Goal: Transaction & Acquisition: Purchase product/service

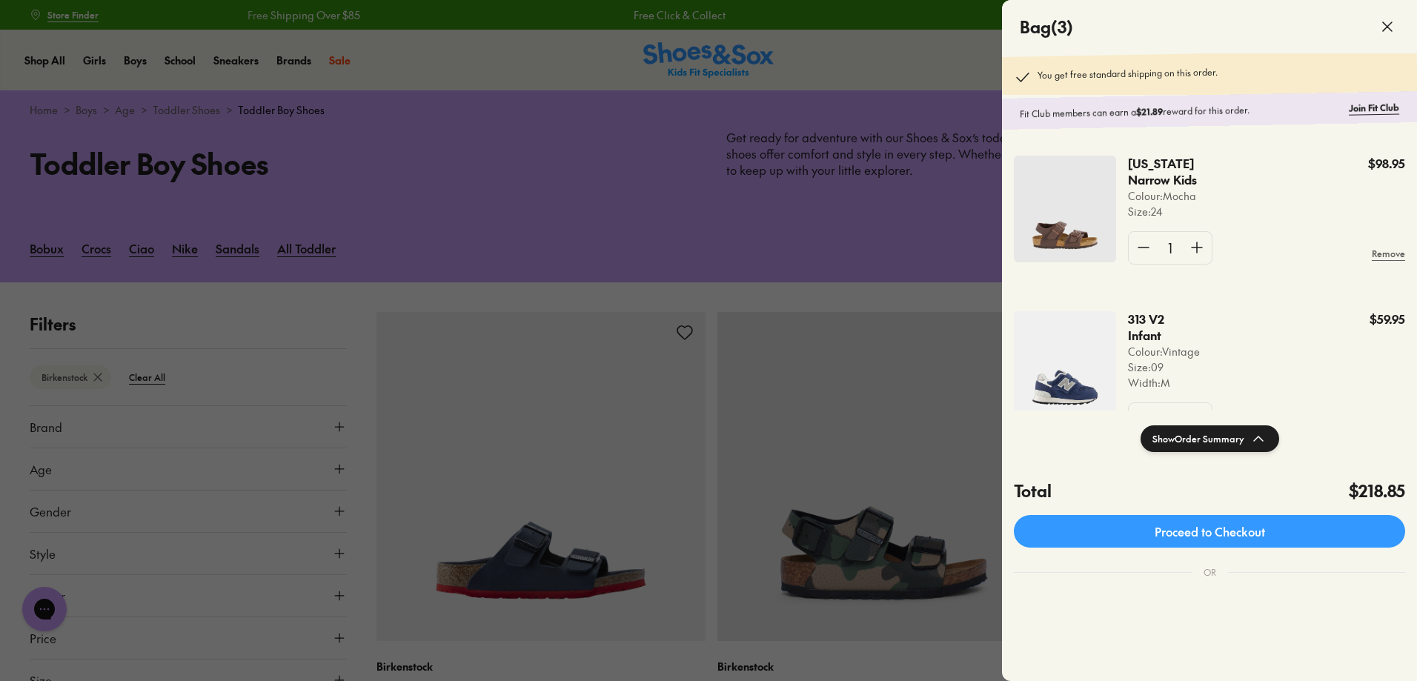
click at [503, 59] on div at bounding box center [708, 340] width 1417 height 681
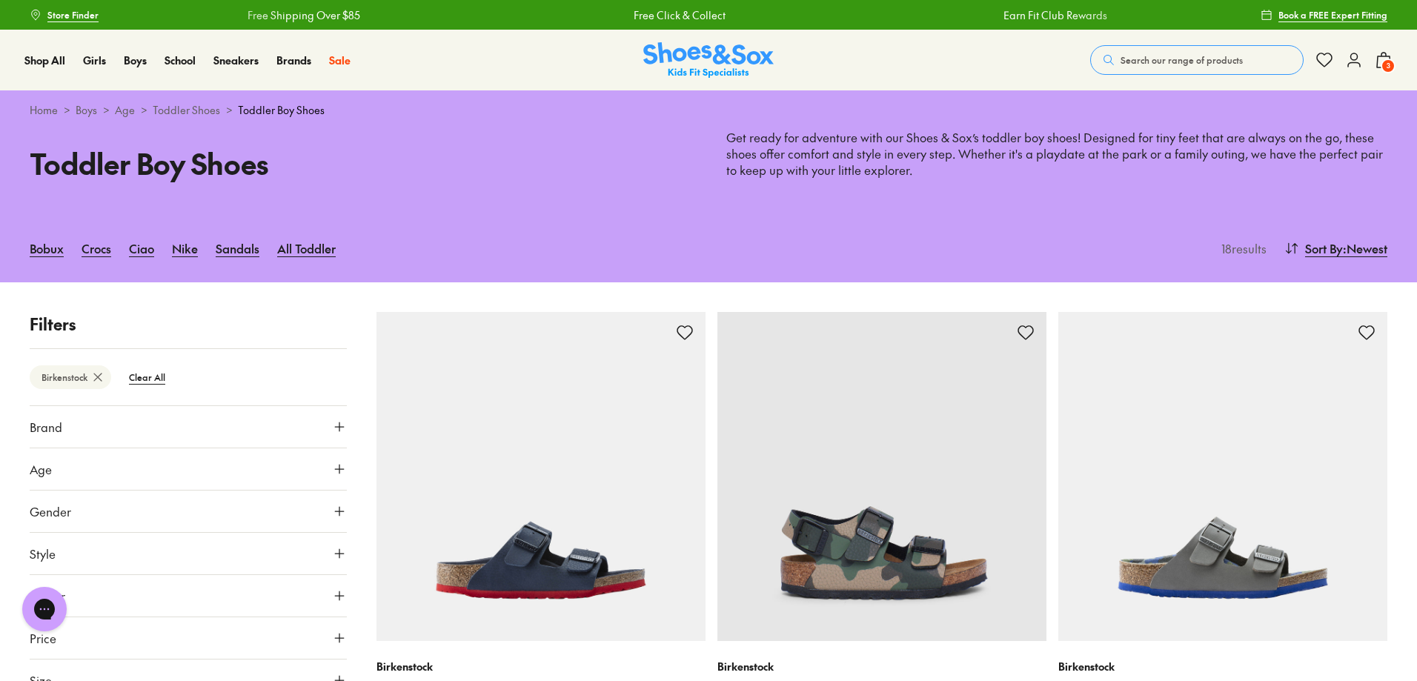
click at [1143, 57] on span "Search our range of products" at bounding box center [1181, 59] width 122 height 13
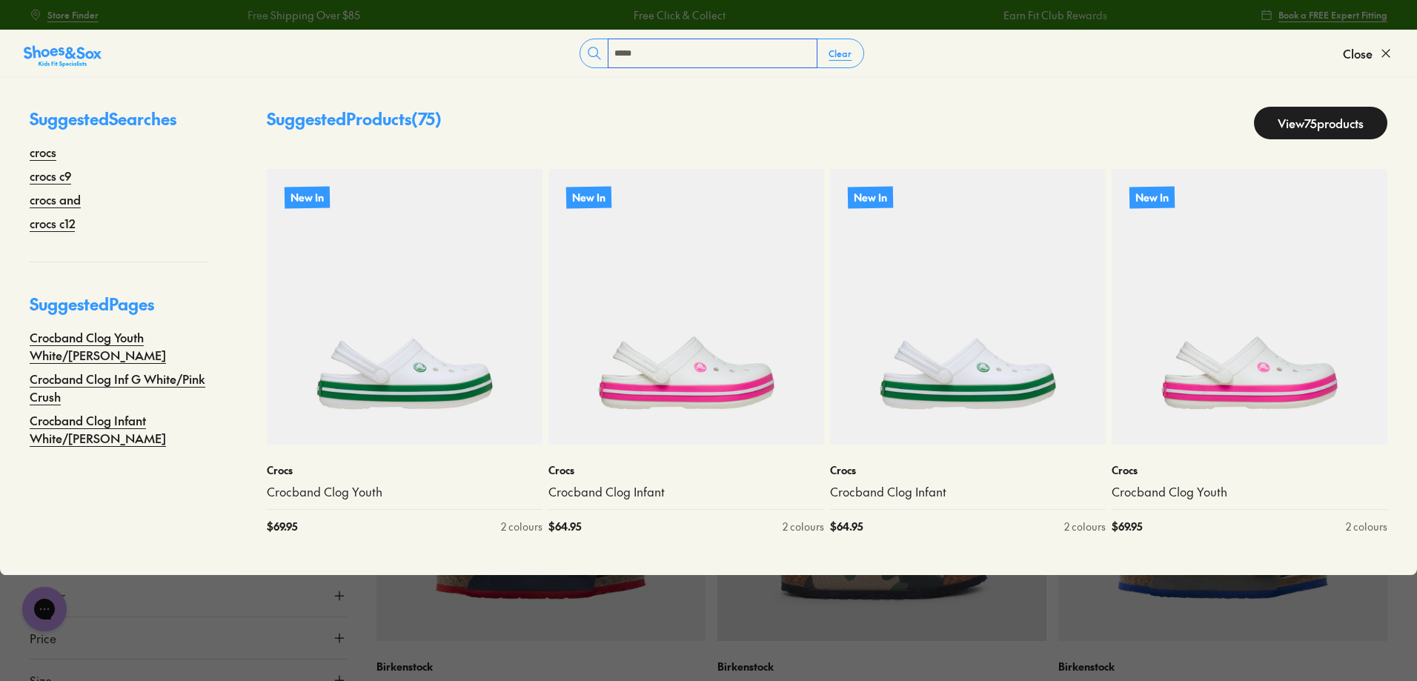
type input "*****"
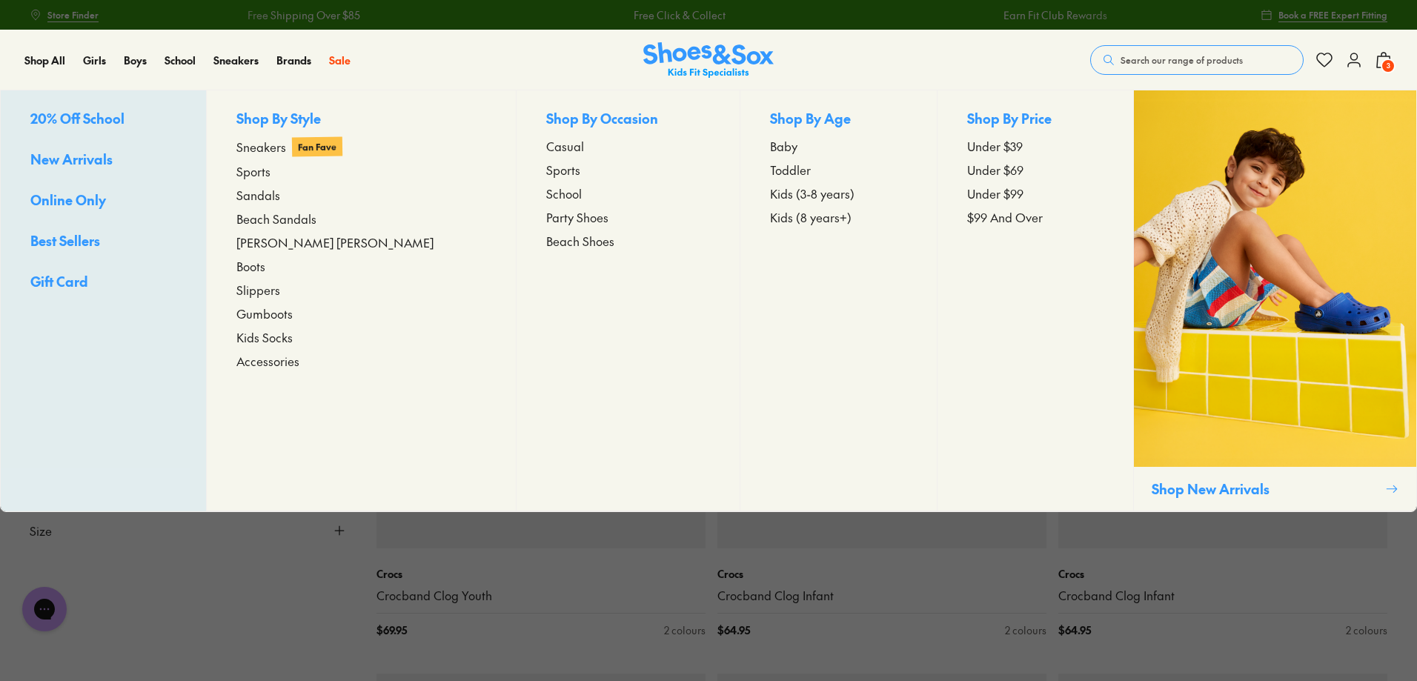
click at [770, 170] on span "Toddler" at bounding box center [790, 170] width 41 height 18
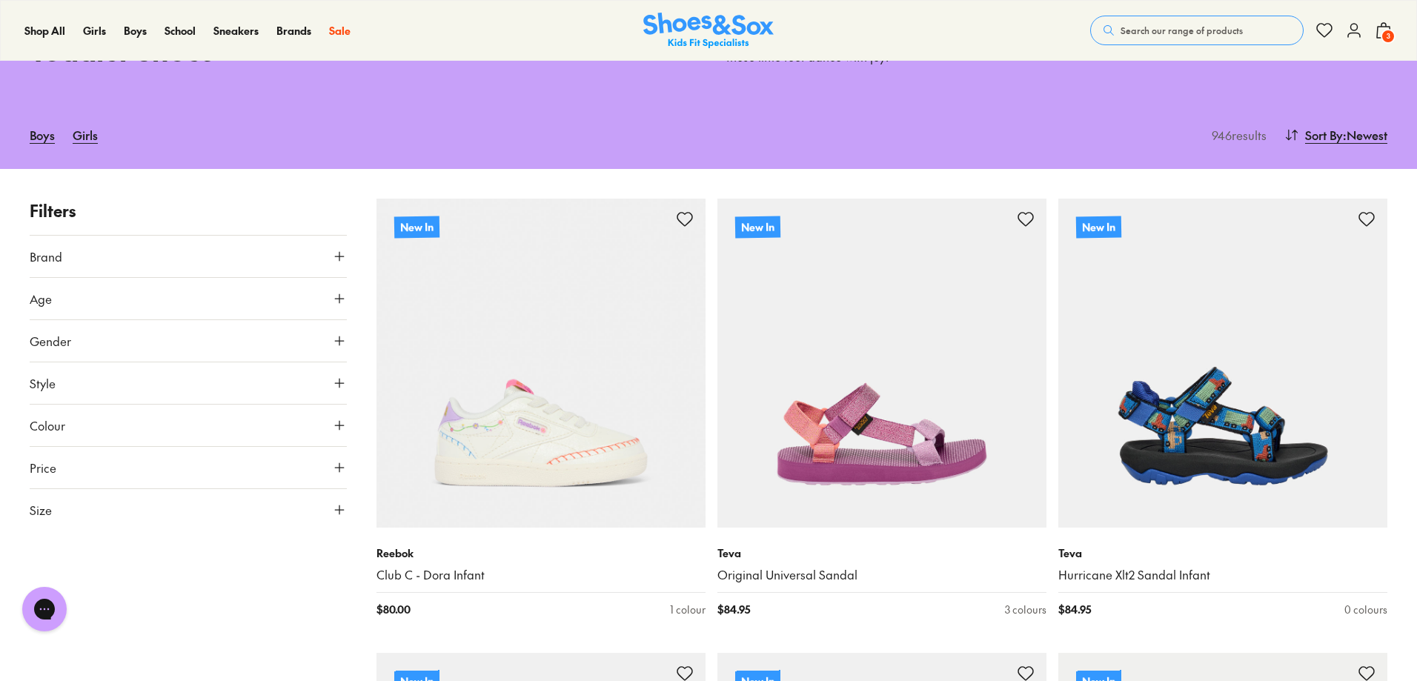
click at [335, 385] on icon at bounding box center [339, 383] width 15 height 15
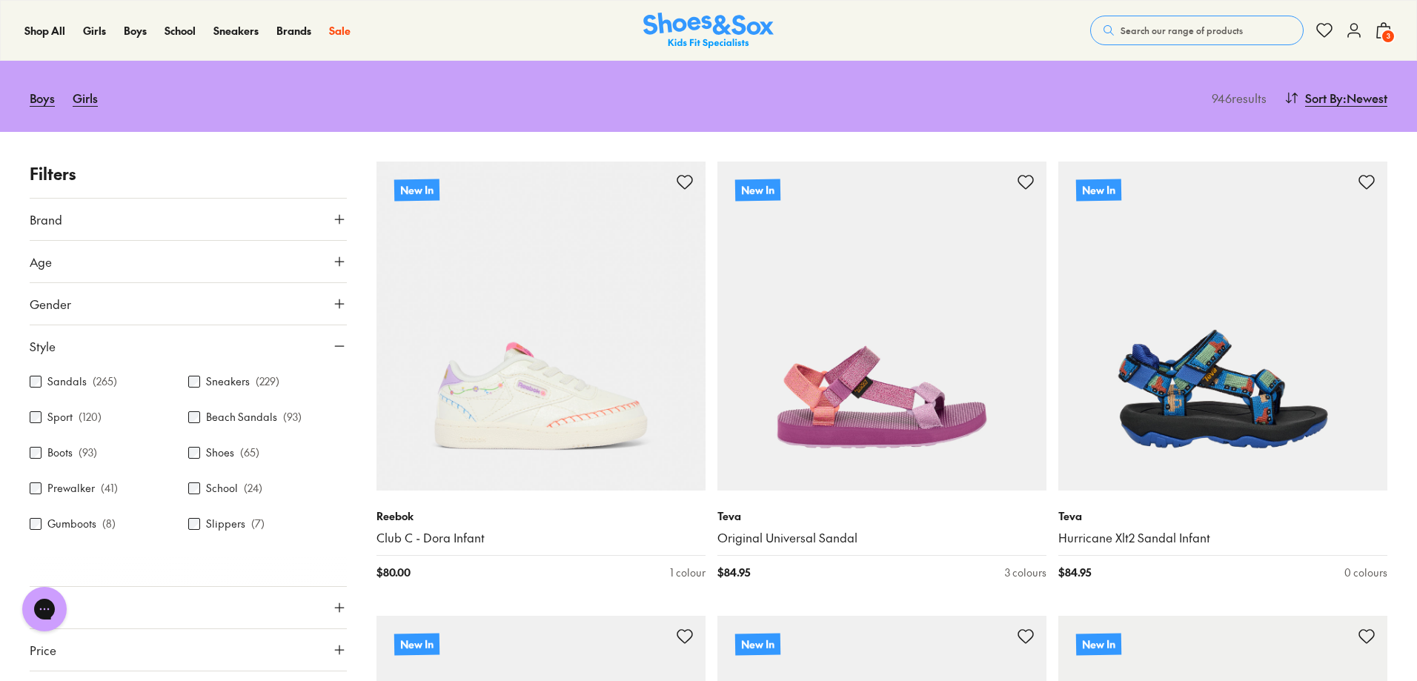
scroll to position [111, 0]
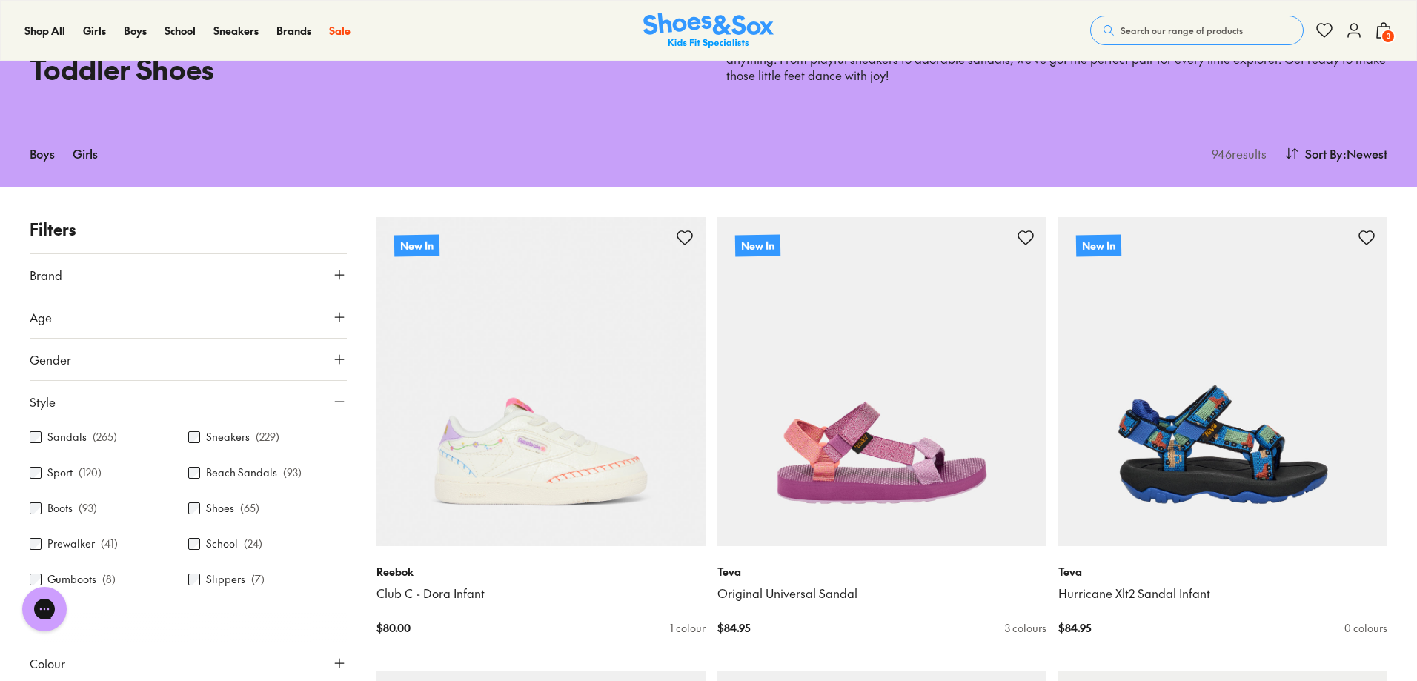
click at [338, 270] on icon at bounding box center [339, 275] width 15 height 15
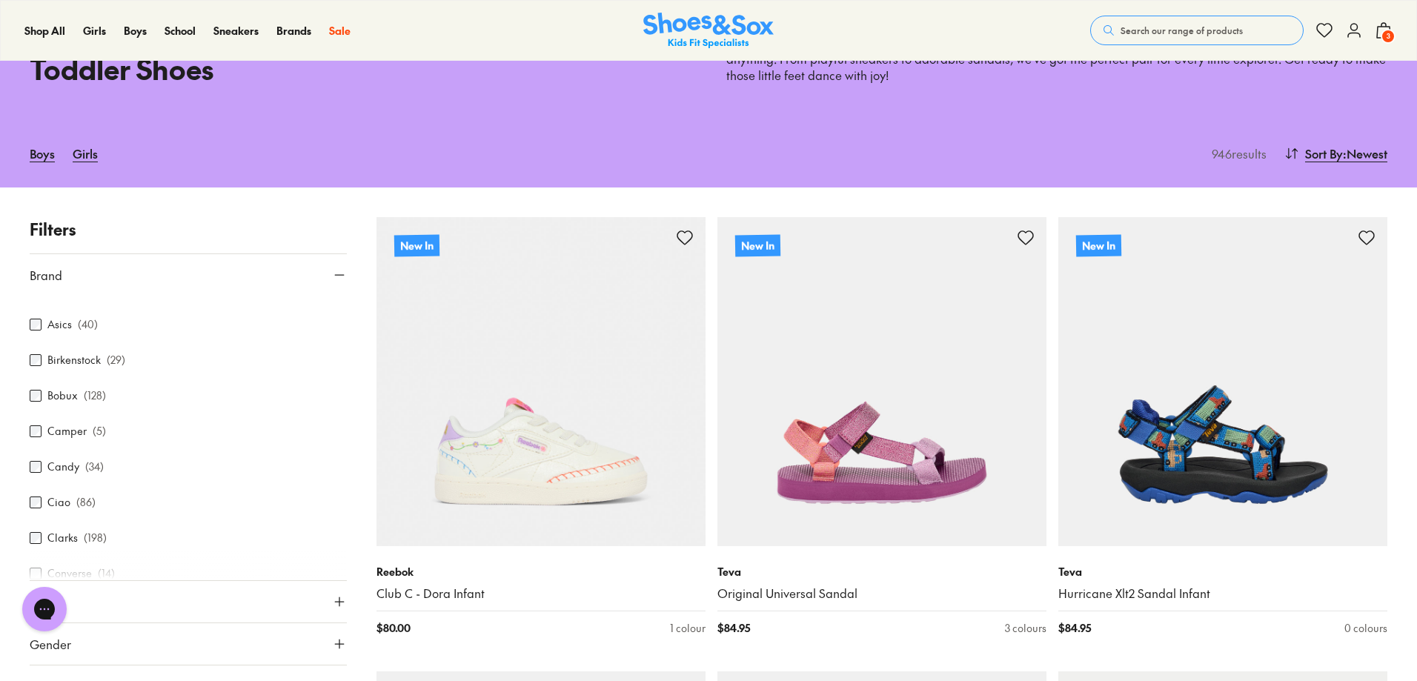
scroll to position [167, 0]
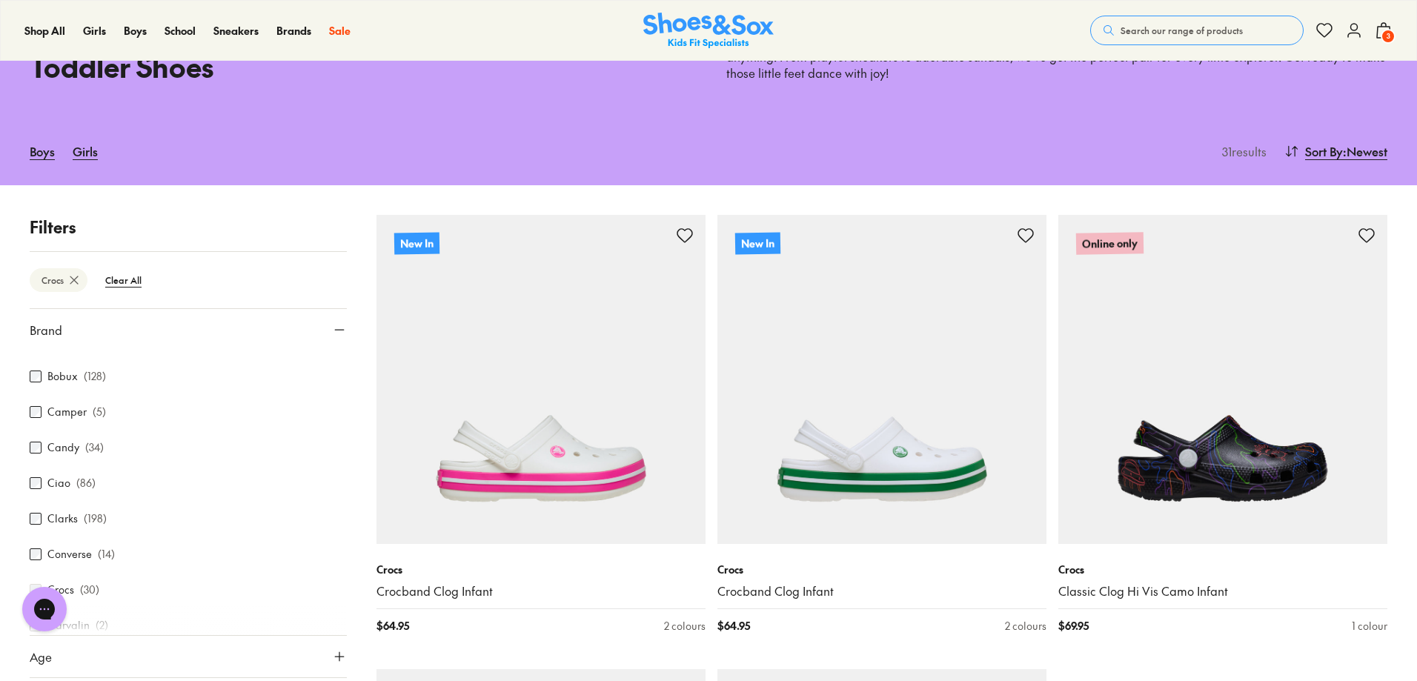
scroll to position [222, 0]
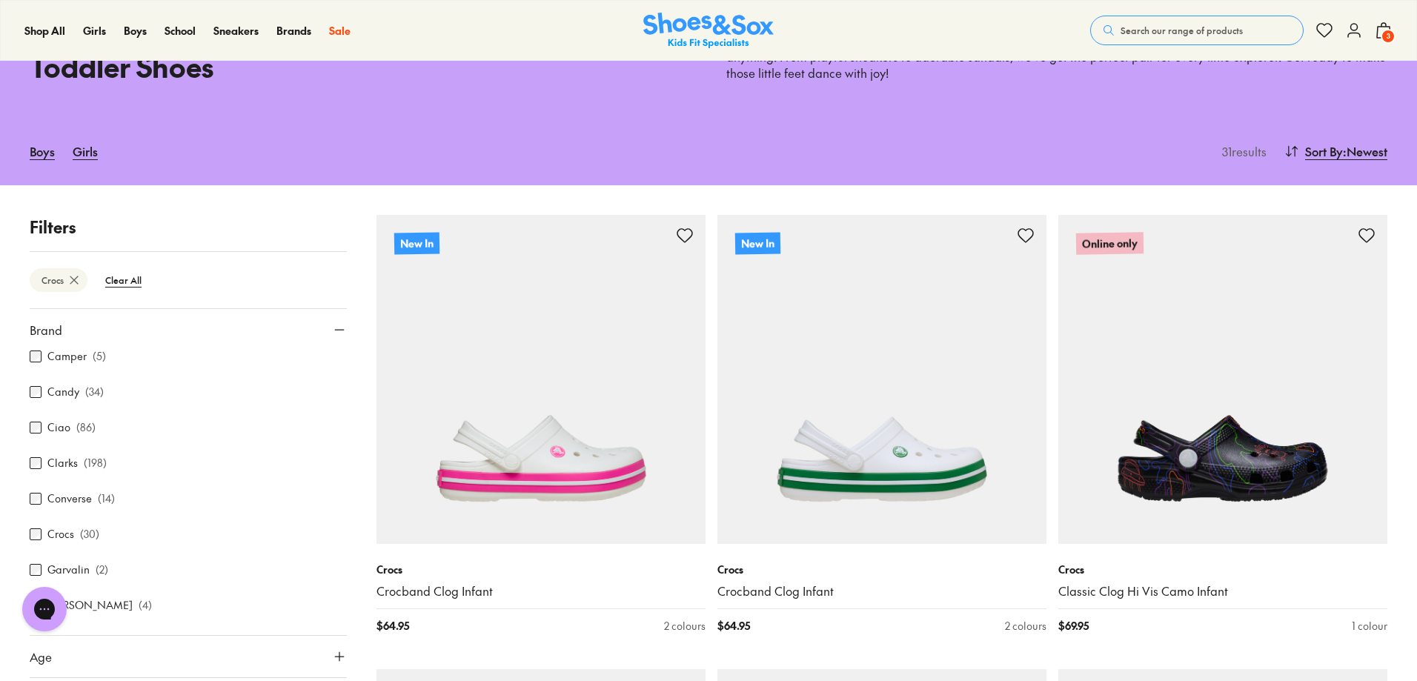
click at [316, 219] on p "Filters" at bounding box center [188, 227] width 317 height 24
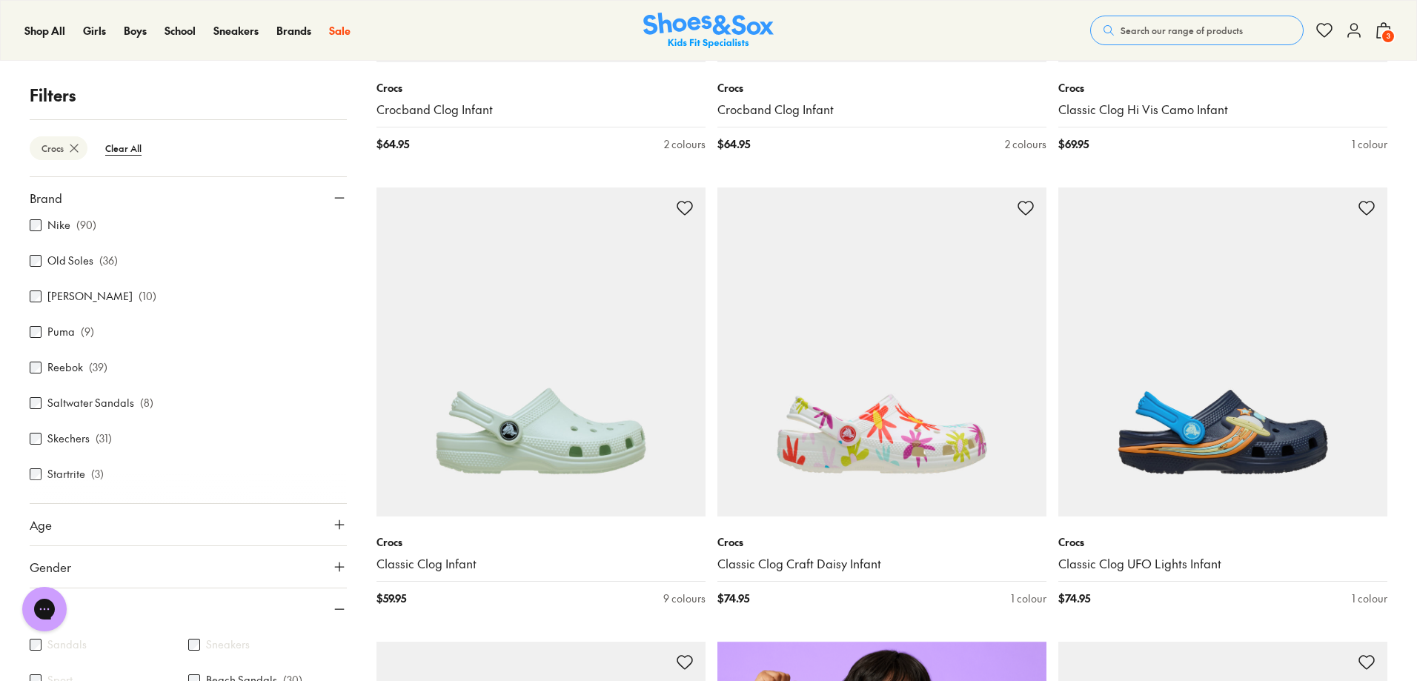
scroll to position [824, 0]
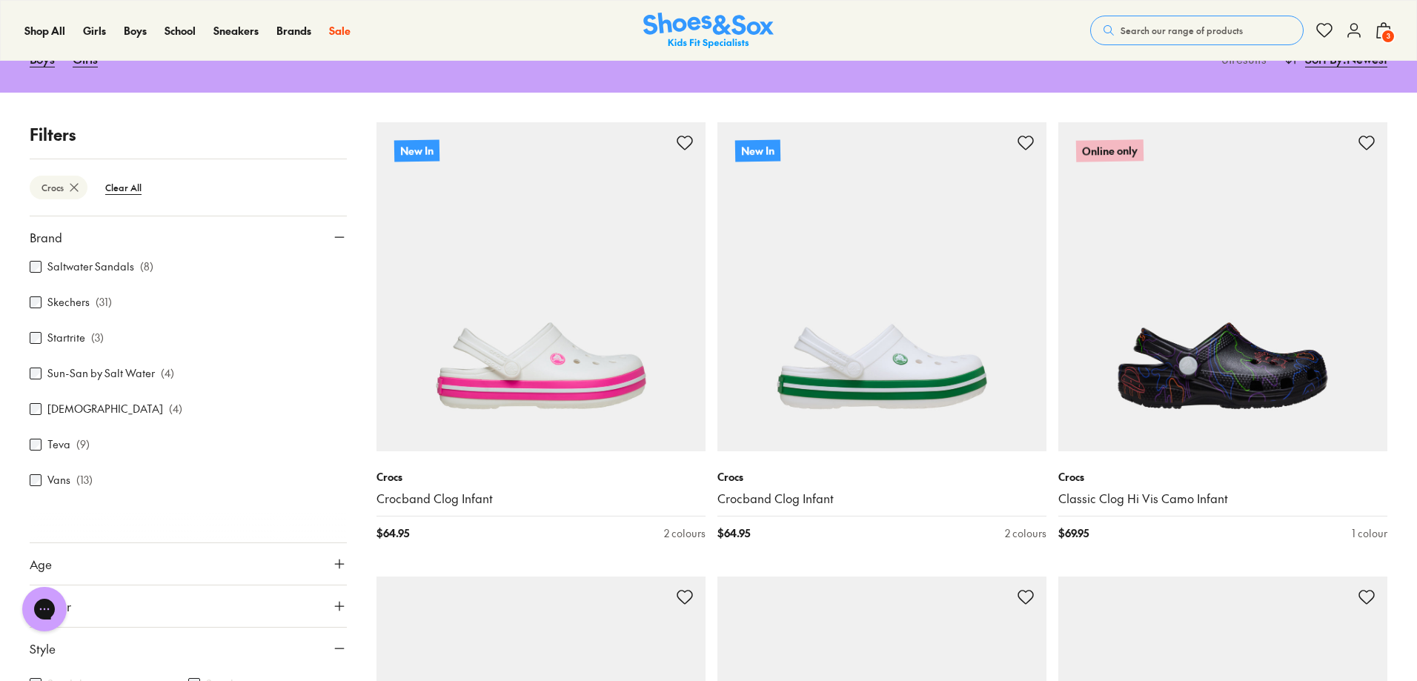
type input "***"
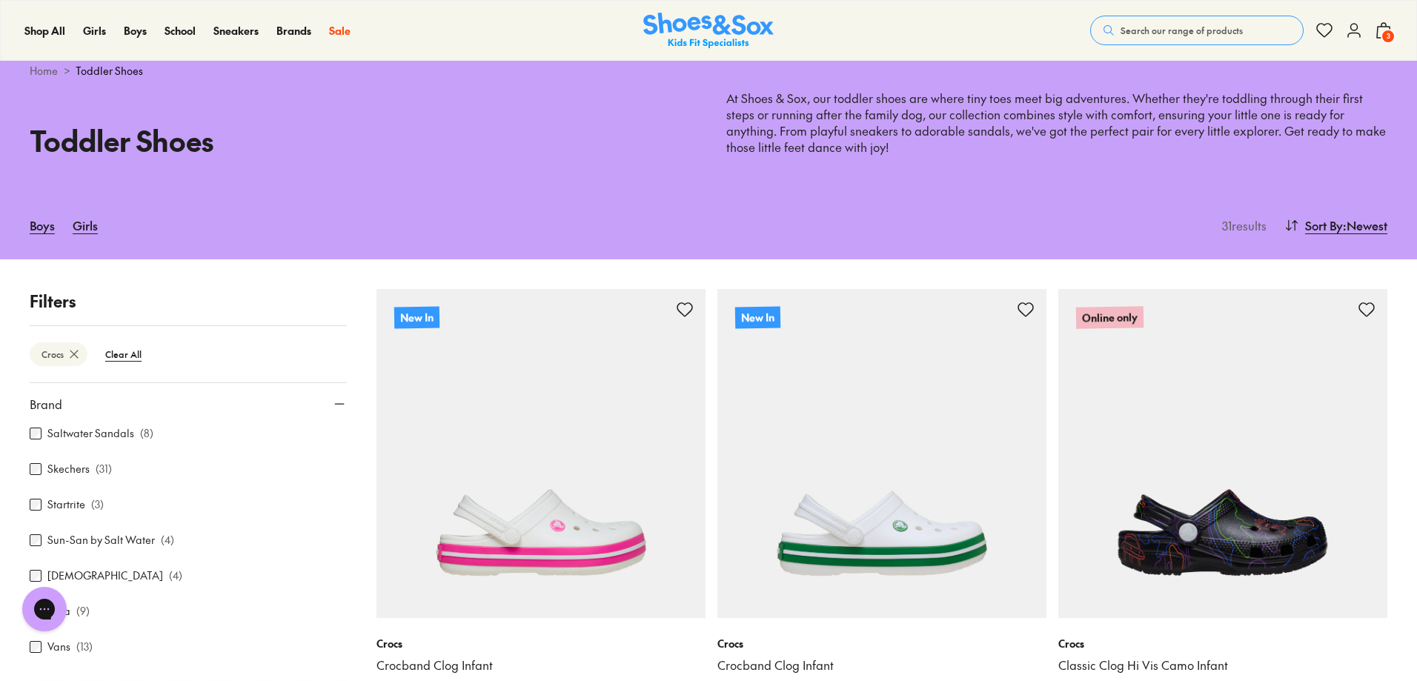
scroll to position [0, 0]
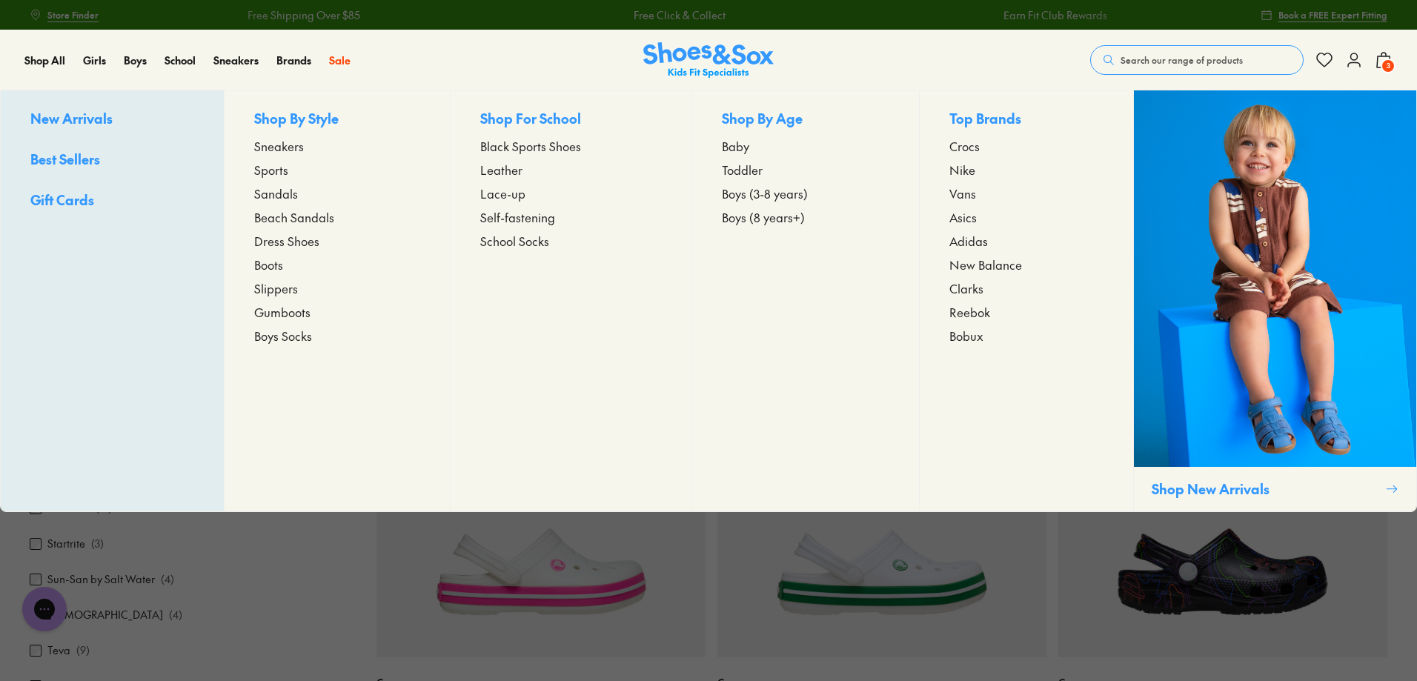
click at [974, 143] on span "Crocs" at bounding box center [964, 146] width 30 height 18
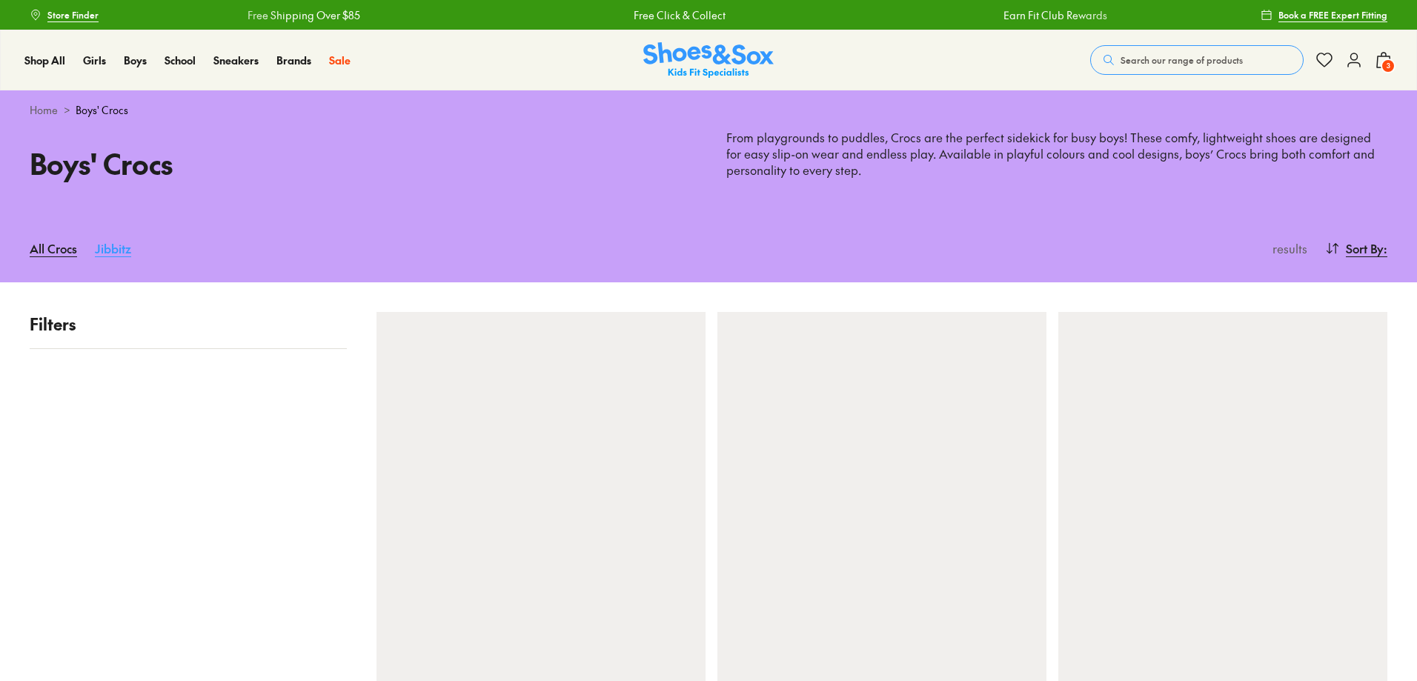
click at [116, 250] on link "Jibbitz" at bounding box center [113, 248] width 36 height 33
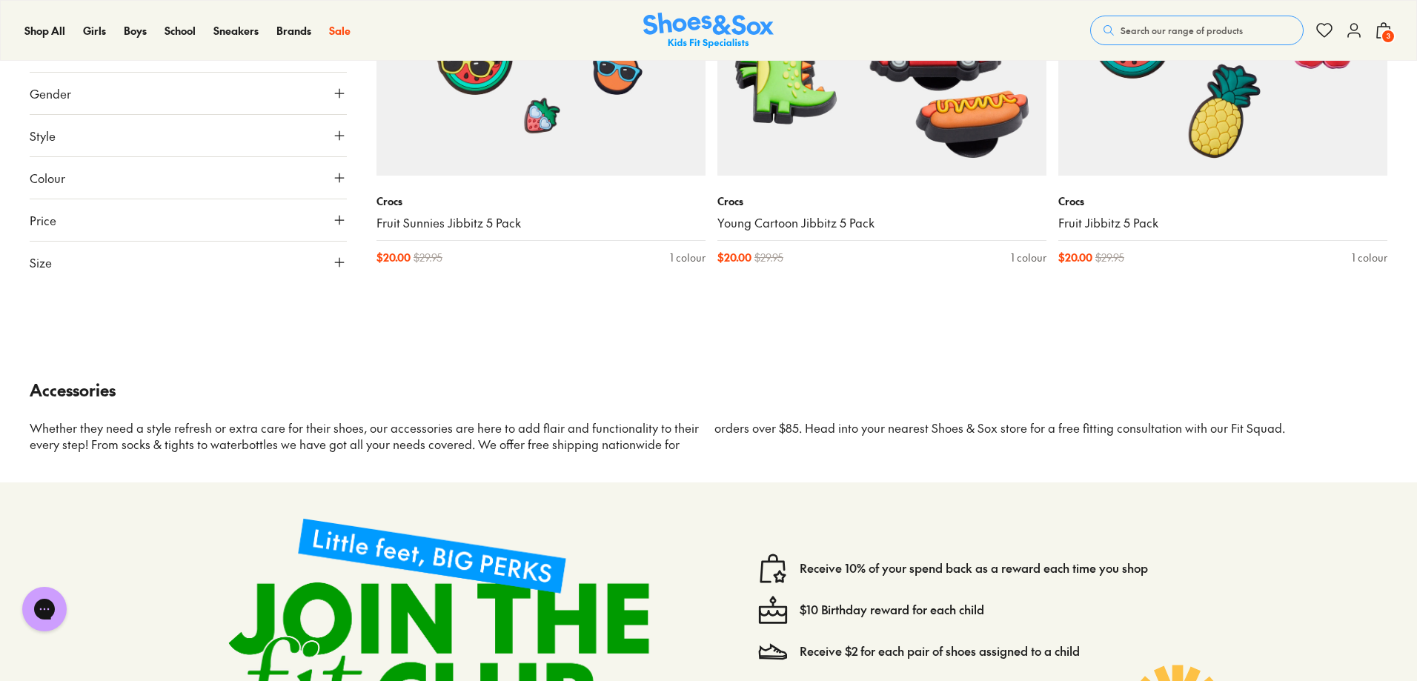
scroll to position [1853, 0]
